Goal: Transaction & Acquisition: Purchase product/service

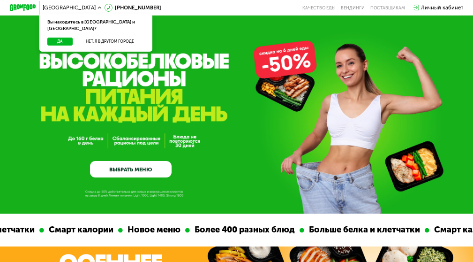
click at [426, 8] on div "Личный кабинет" at bounding box center [442, 8] width 42 height 8
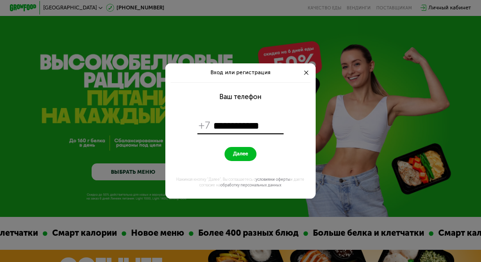
click at [229, 125] on input "**********" at bounding box center [247, 125] width 69 height 13
type input "**********"
click at [237, 154] on span "Далее" at bounding box center [240, 154] width 15 height 7
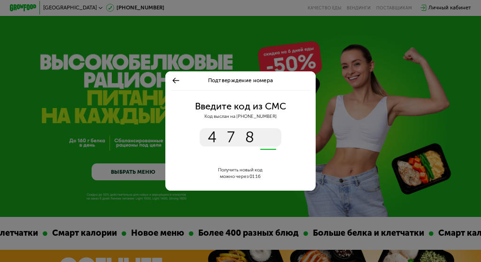
type input "****"
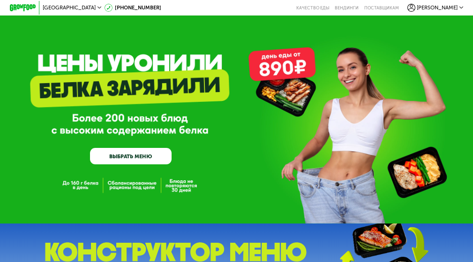
click at [453, 8] on span "[PERSON_NAME]" at bounding box center [437, 7] width 41 height 5
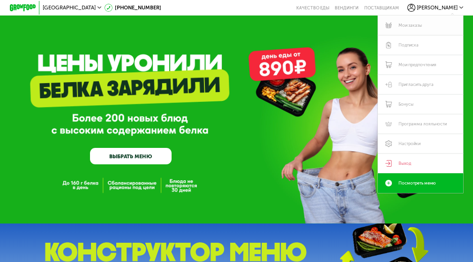
click at [423, 25] on link "Мои заказы" at bounding box center [420, 25] width 85 height 20
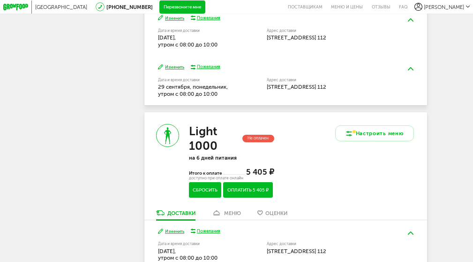
scroll to position [381, 0]
click at [237, 195] on button "Оплатить 5 405 ₽" at bounding box center [248, 189] width 50 height 15
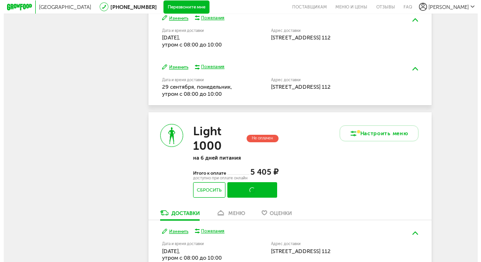
scroll to position [28, 0]
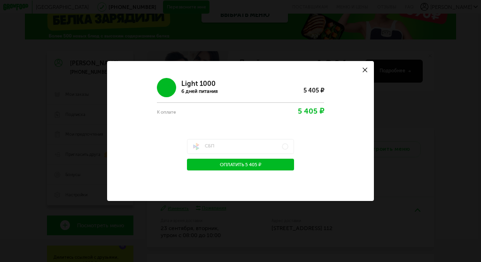
click at [234, 165] on button "Оплатить 5 405 ₽" at bounding box center [240, 165] width 107 height 12
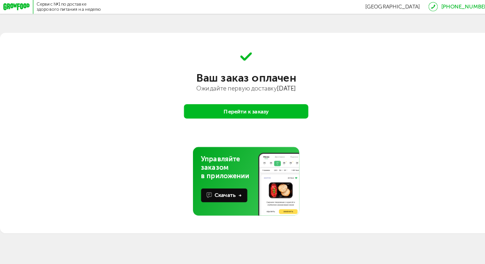
click at [230, 112] on button "Перейти к заказу" at bounding box center [242, 110] width 122 height 14
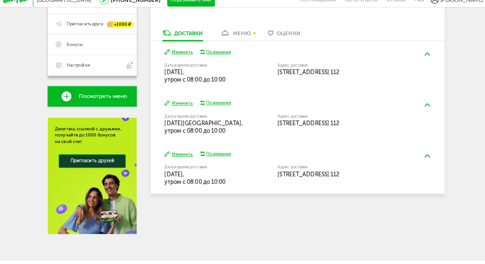
scroll to position [153, 0]
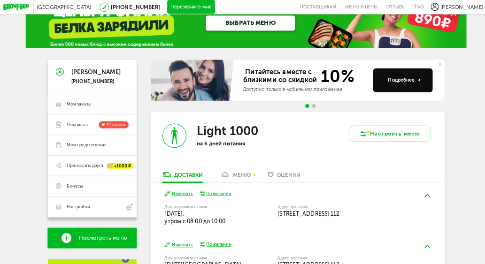
click at [89, 104] on span "Мои заказы" at bounding box center [78, 103] width 24 height 6
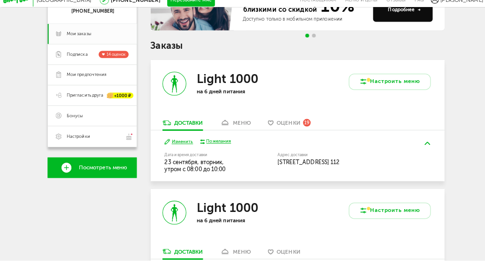
scroll to position [88, 0]
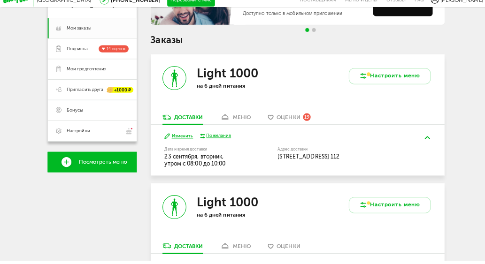
click at [236, 119] on div "меню" at bounding box center [238, 122] width 18 height 7
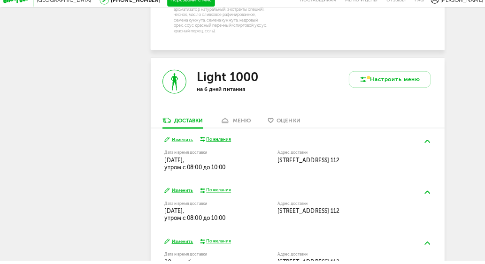
scroll to position [828, 0]
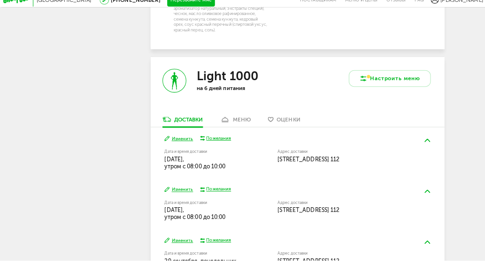
click at [237, 122] on div "меню" at bounding box center [238, 125] width 18 height 7
